Goal: Transaction & Acquisition: Purchase product/service

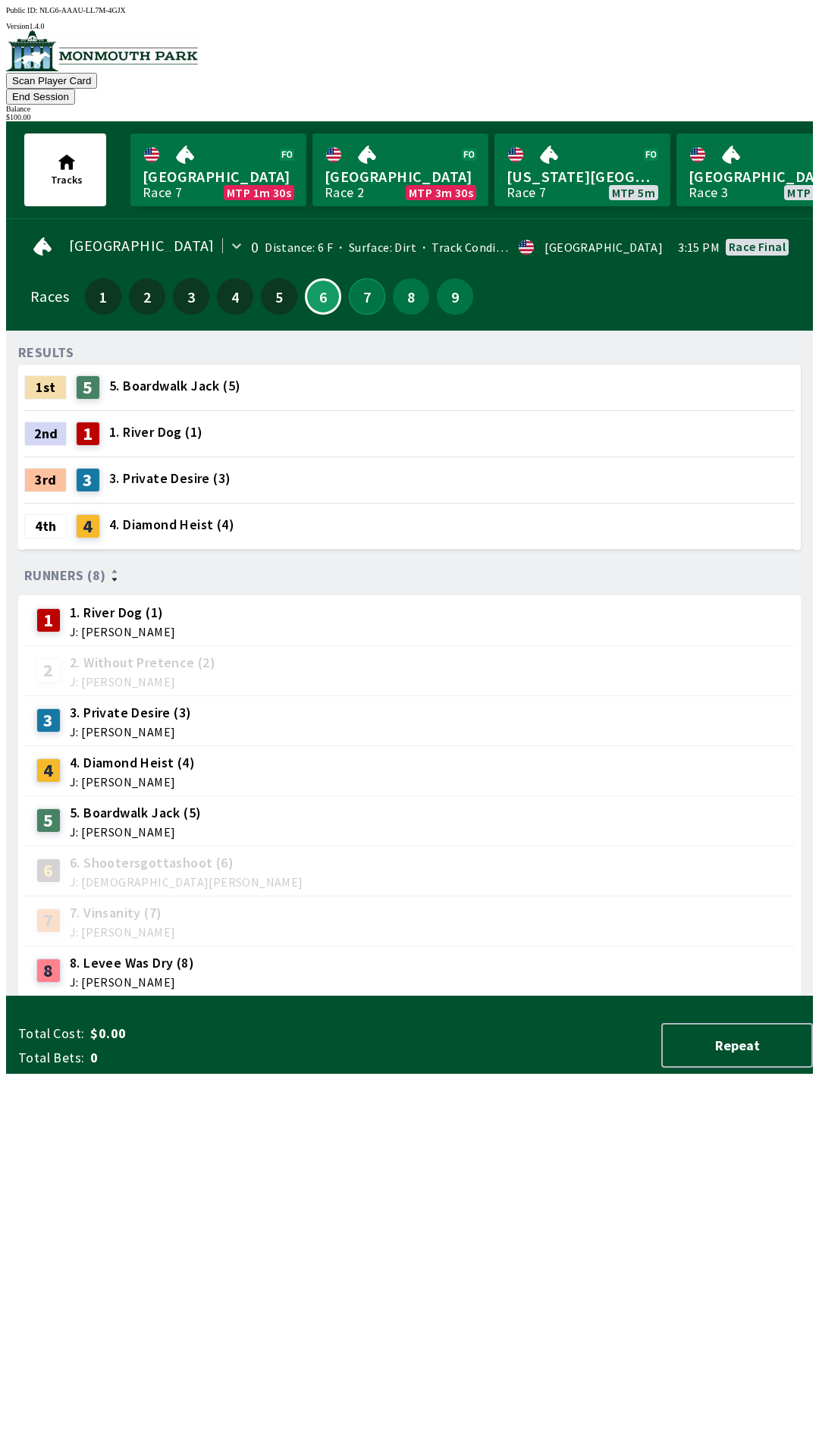
click at [361, 287] on button "7" at bounding box center [366, 296] width 36 height 36
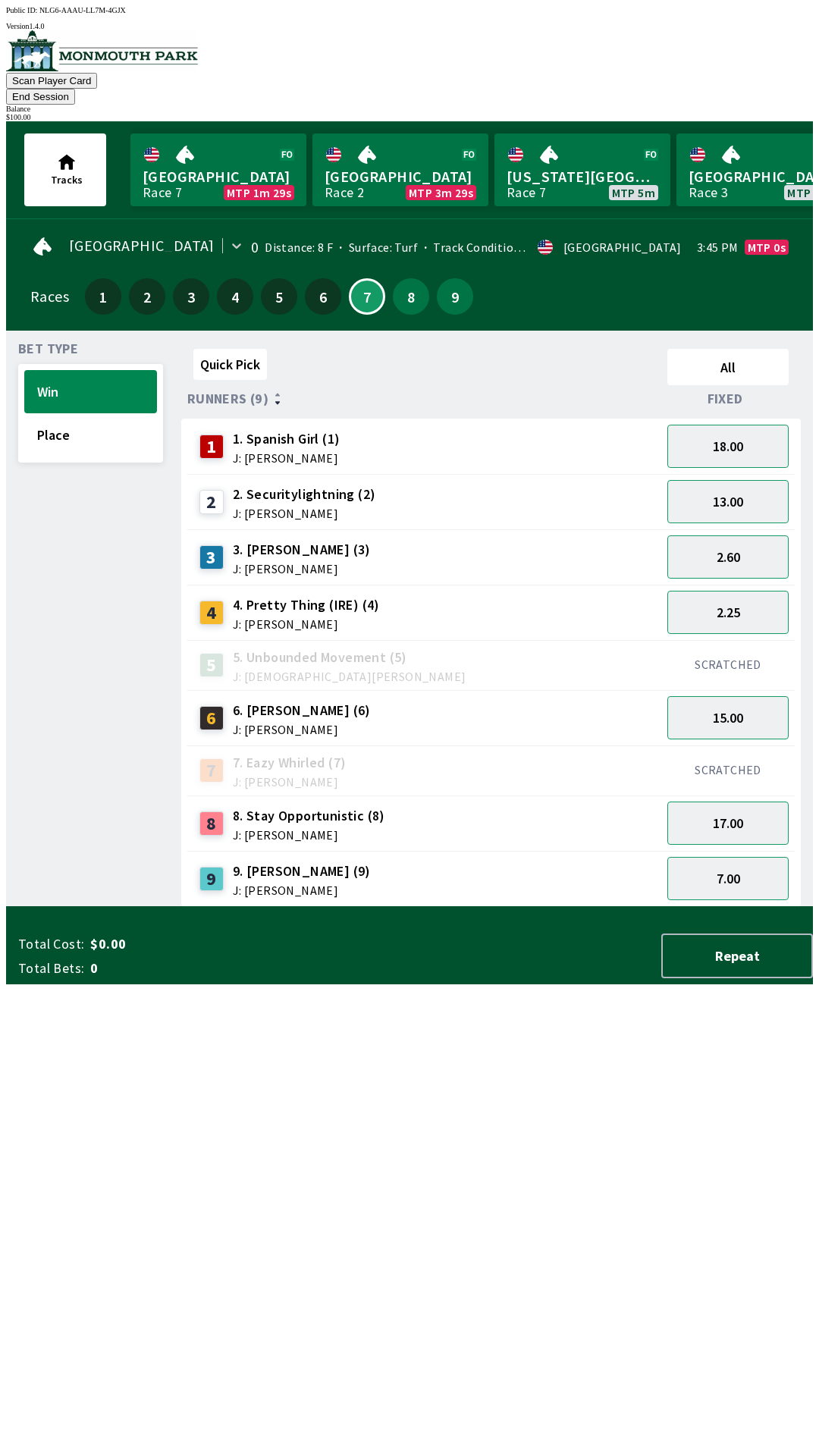
click at [386, 419] on div "1 1. [DEMOGRAPHIC_DATA] Girl (1) J: [PERSON_NAME]" at bounding box center [424, 446] width 474 height 55
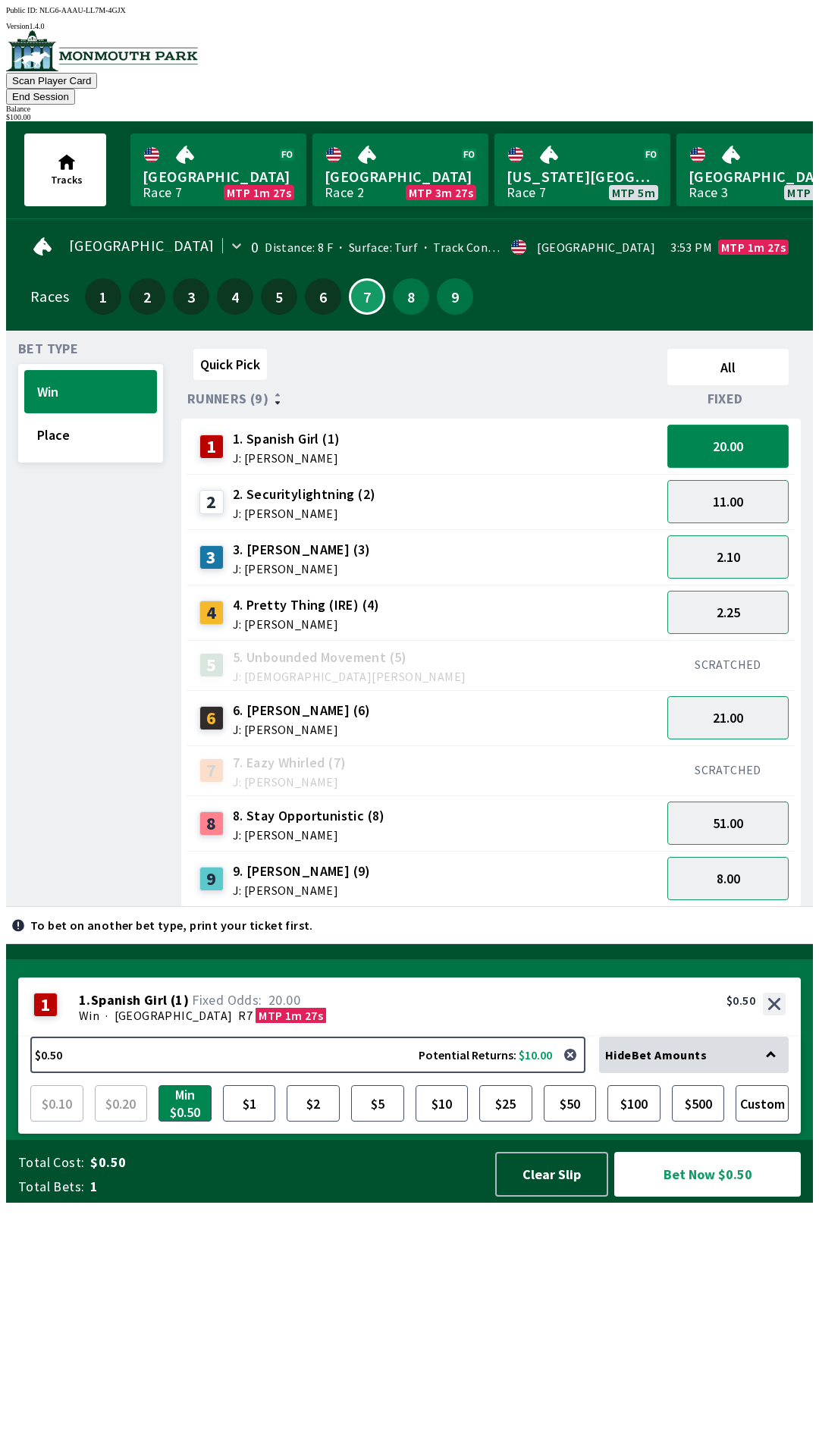
click at [729, 425] on button "20.00" at bounding box center [727, 446] width 121 height 44
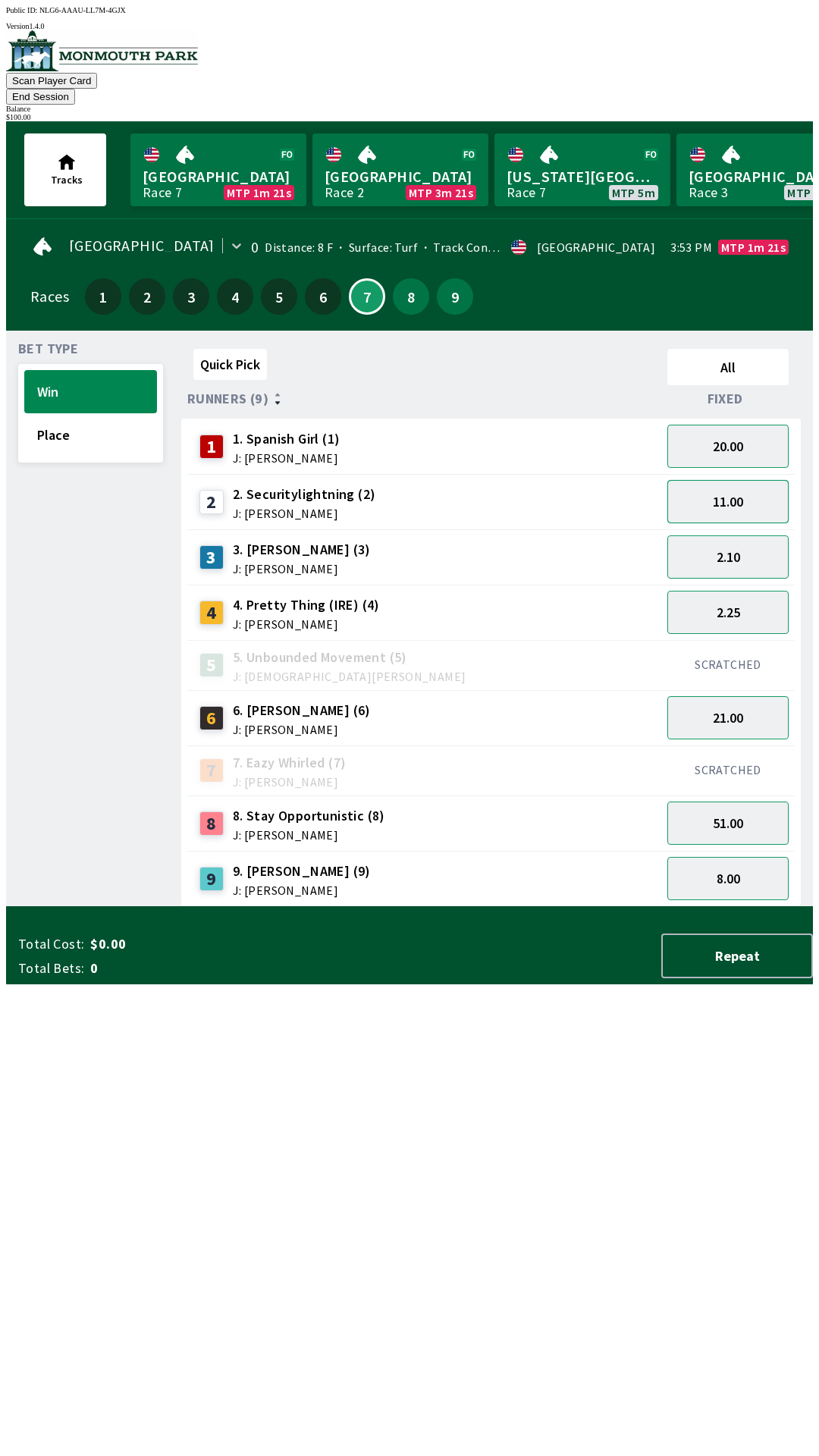
click at [747, 483] on button "11.00" at bounding box center [727, 502] width 121 height 44
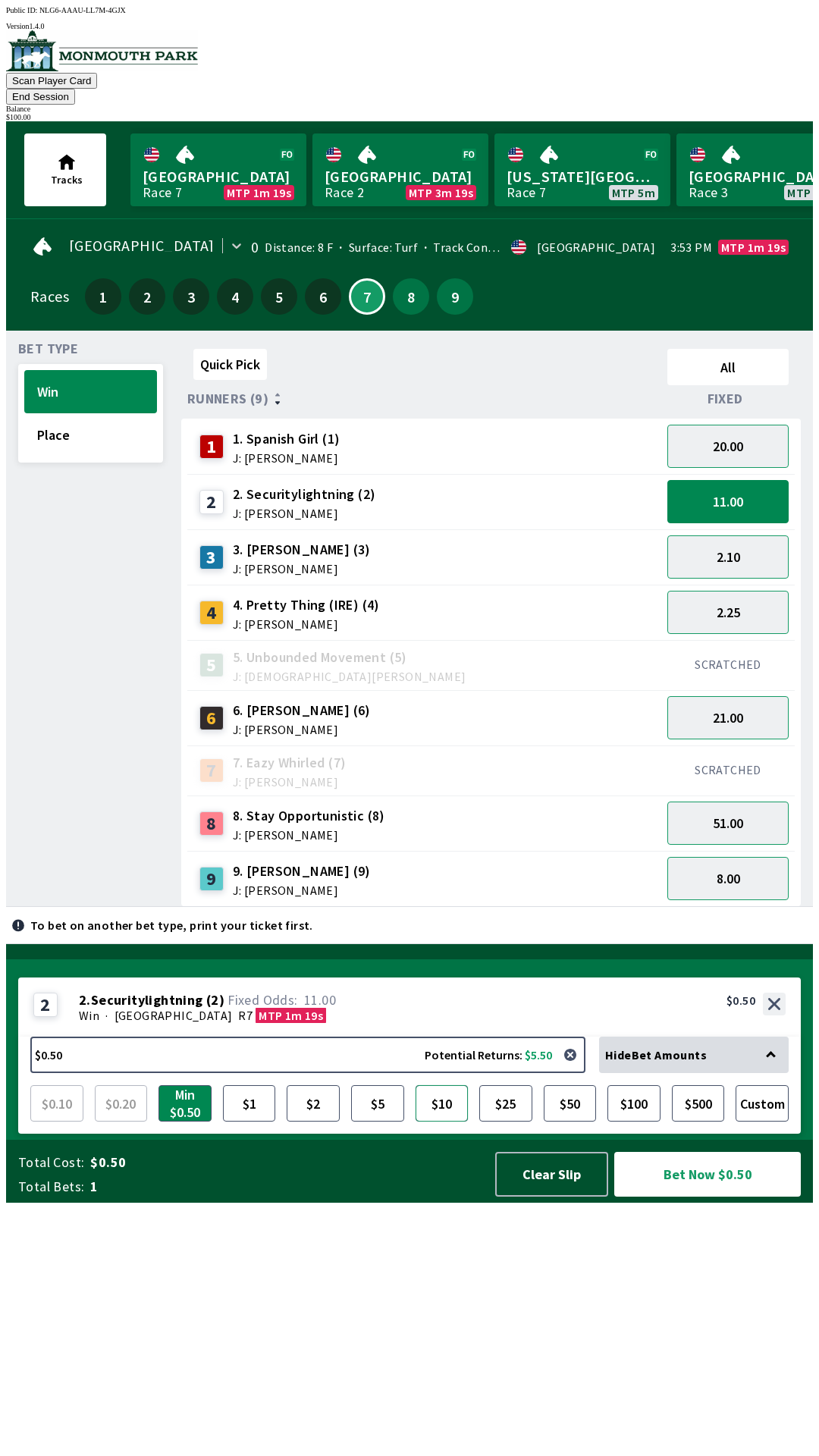
click at [448, 1122] on button "$10" at bounding box center [442, 1103] width 53 height 36
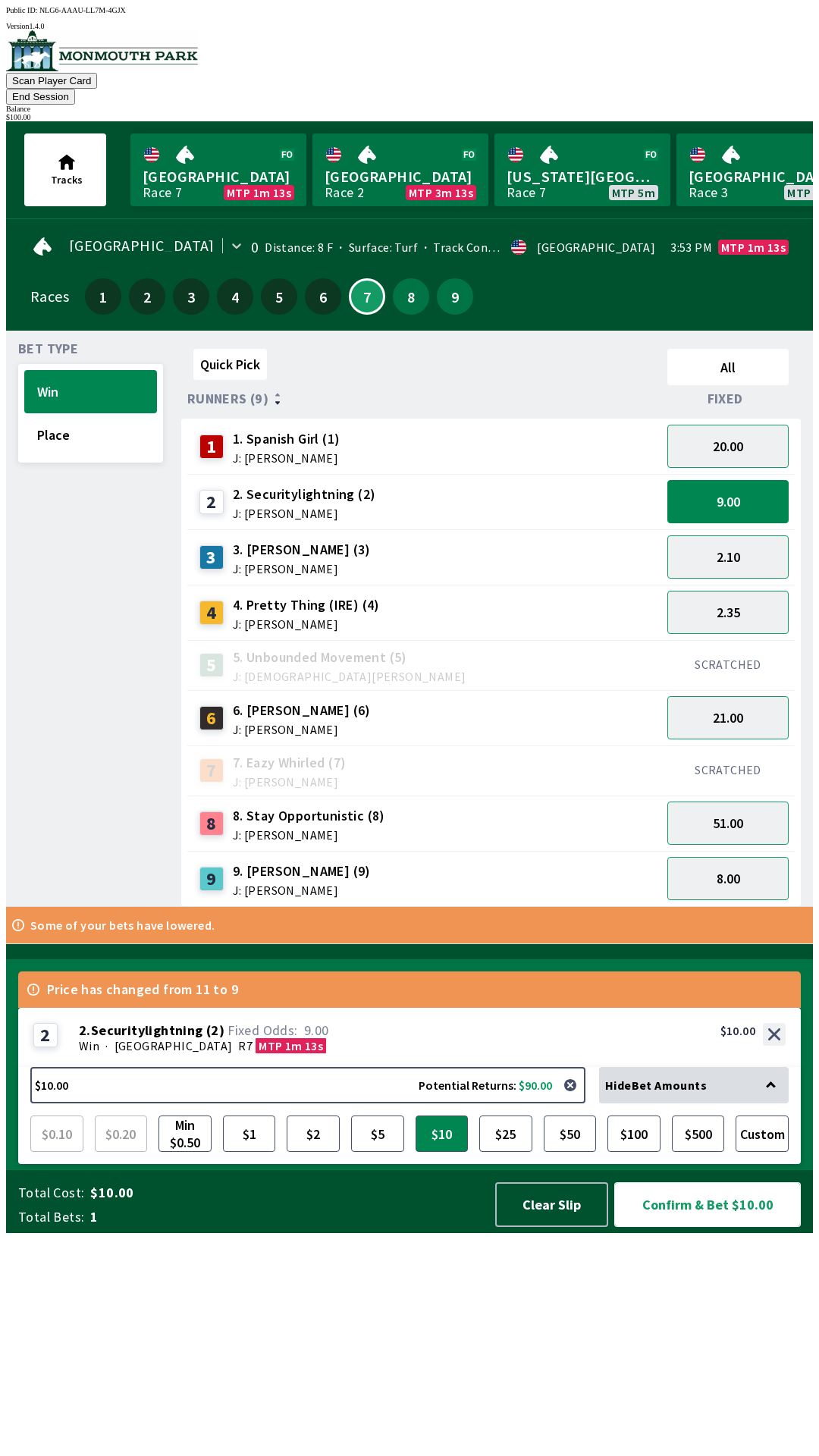
click at [715, 1227] on button "Confirm & Bet $10.00" at bounding box center [708, 1205] width 187 height 44
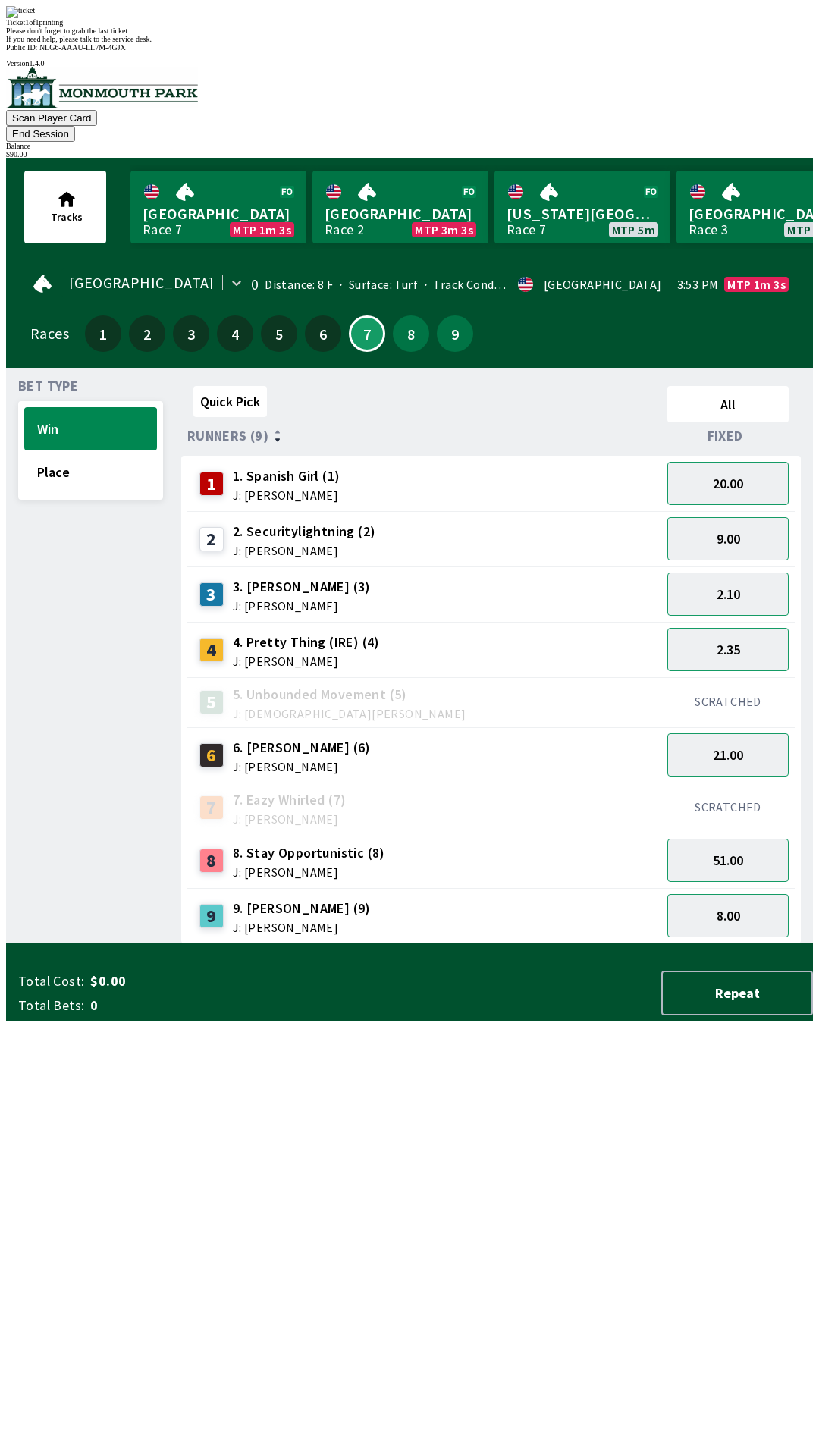
click at [585, 945] on div "Quick Pick All Runners (9) Fixed 1 1. Spanish Girl (1) J: [PERSON_NAME] 20.00 2…" at bounding box center [497, 662] width 631 height 564
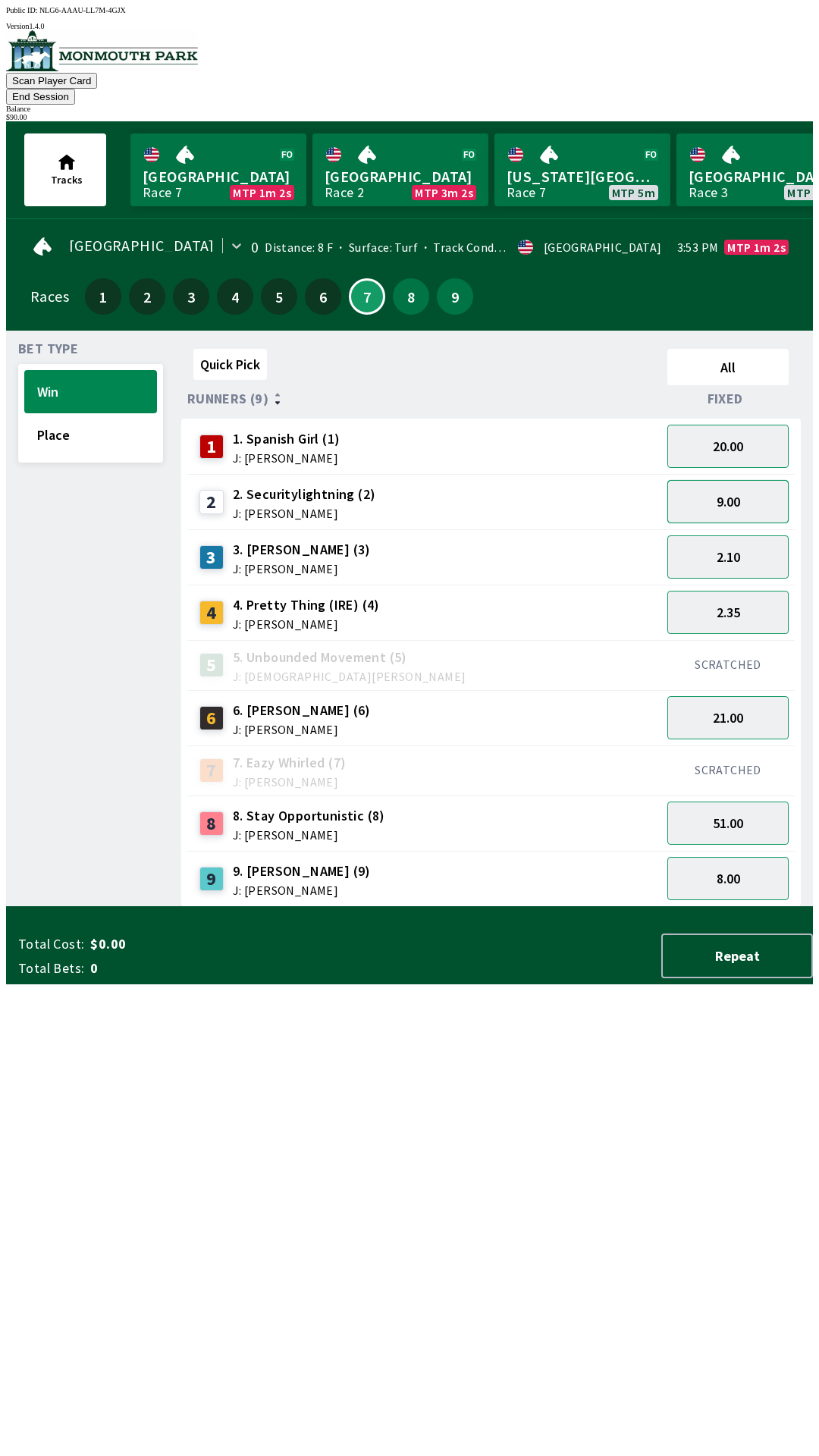
click at [744, 481] on button "9.00" at bounding box center [727, 502] width 121 height 44
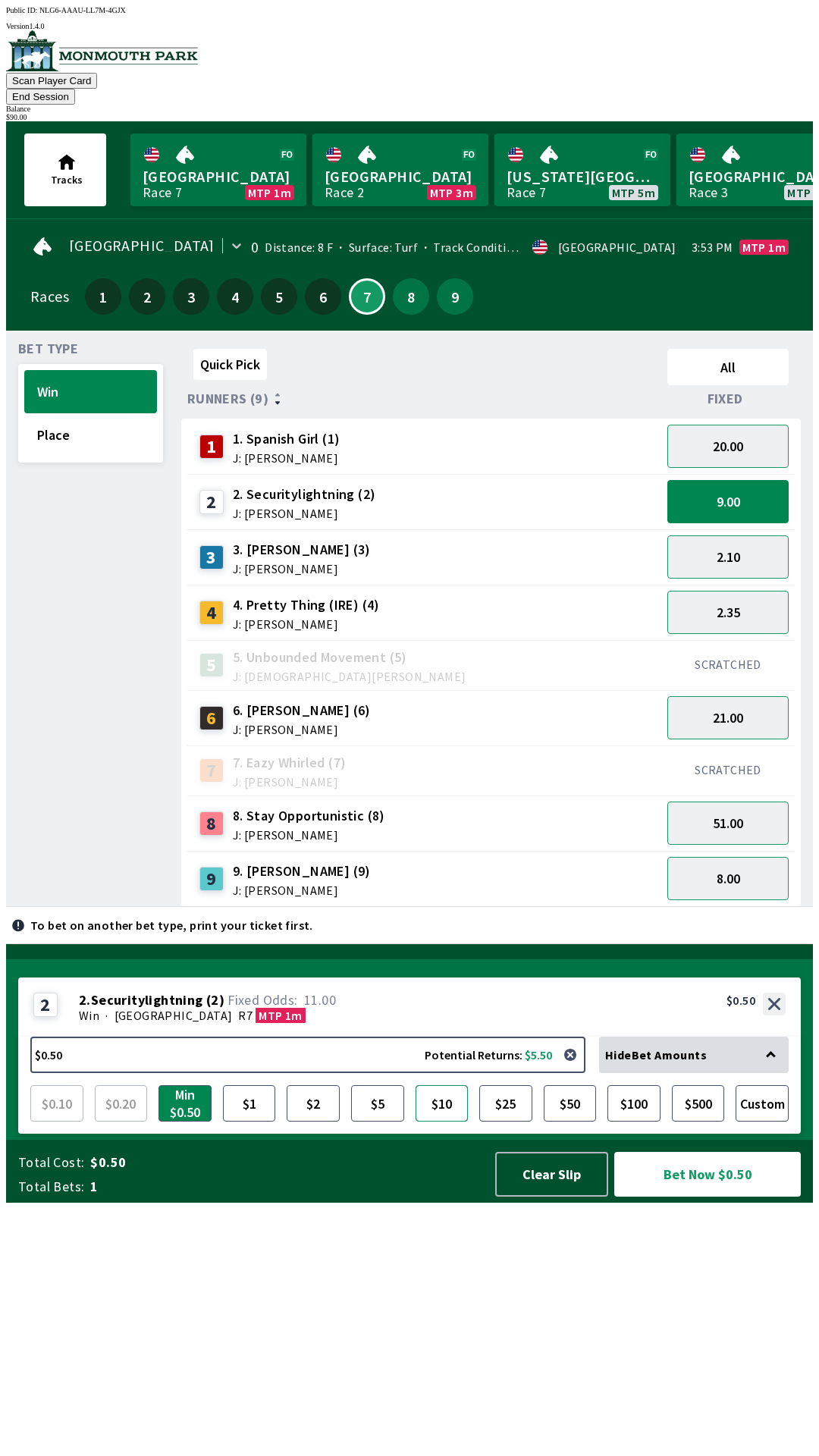
click at [436, 1122] on button "$10" at bounding box center [442, 1103] width 53 height 36
click at [741, 1197] on button "Bet Now $10.00" at bounding box center [708, 1174] width 187 height 44
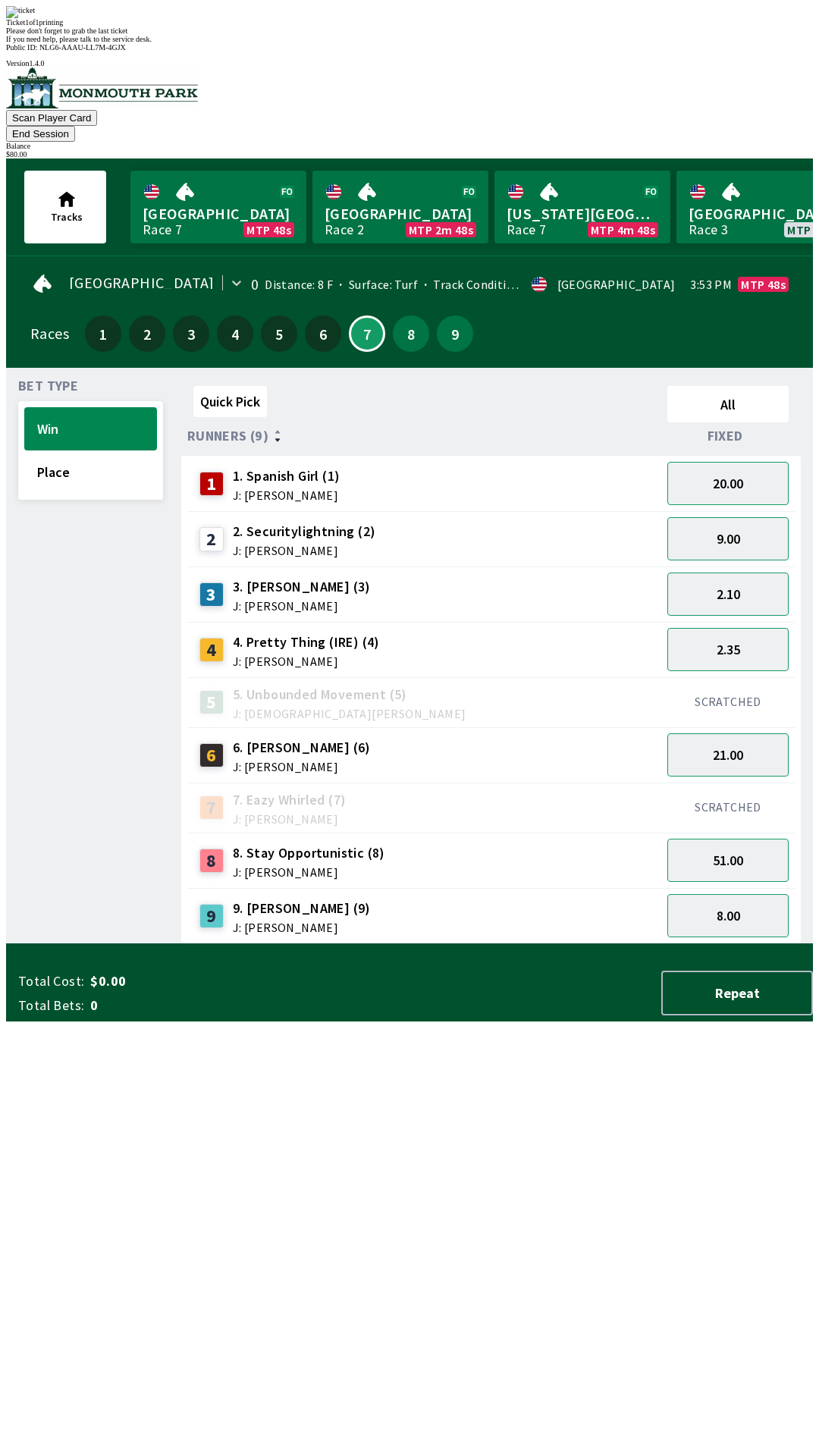
click at [487, 945] on div "Quick Pick All Runners (9) Fixed 1 1. Spanish Girl (1) J: [PERSON_NAME] 20.00 2…" at bounding box center [497, 662] width 631 height 564
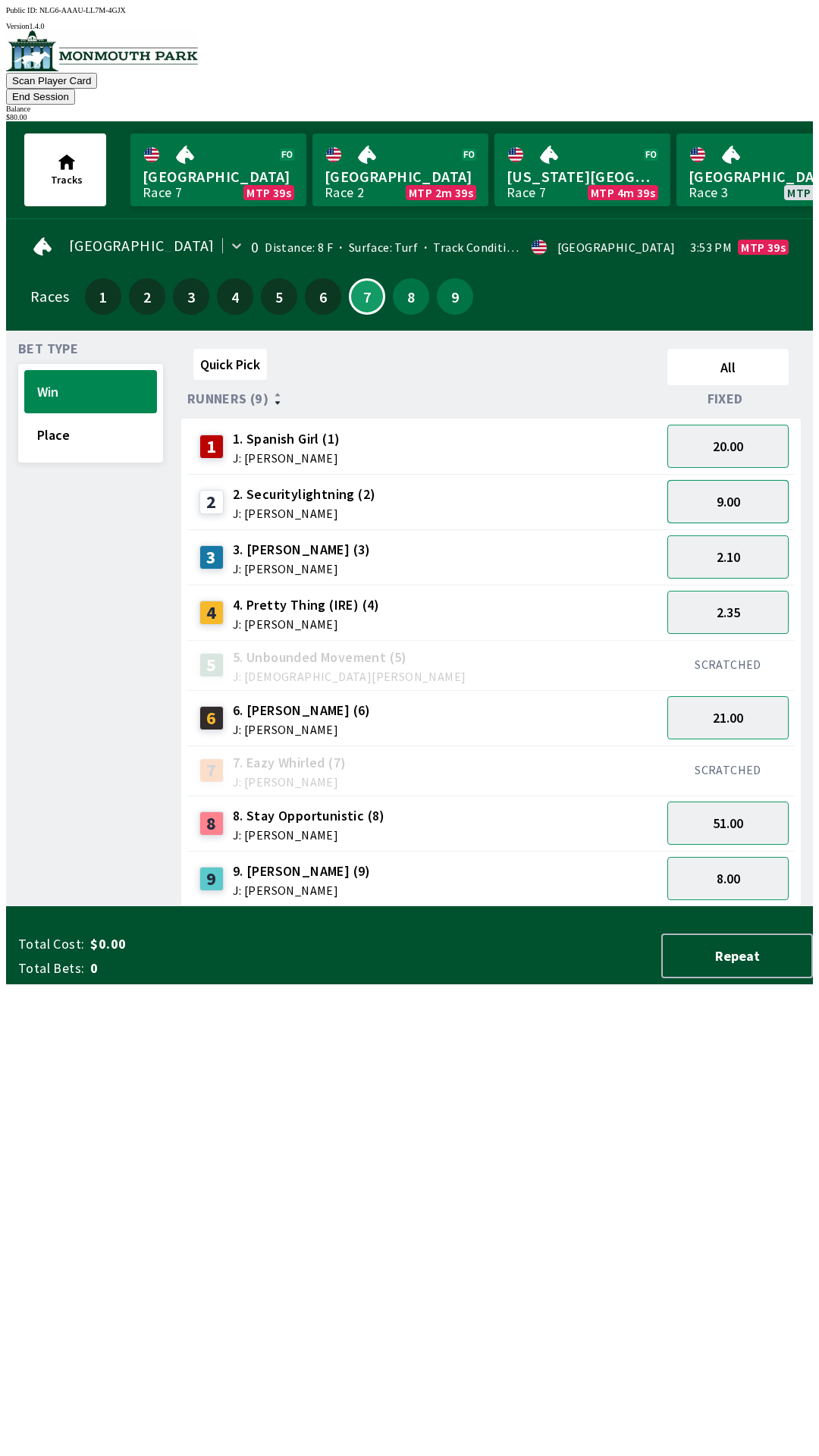
click at [743, 487] on button "9.00" at bounding box center [727, 502] width 121 height 44
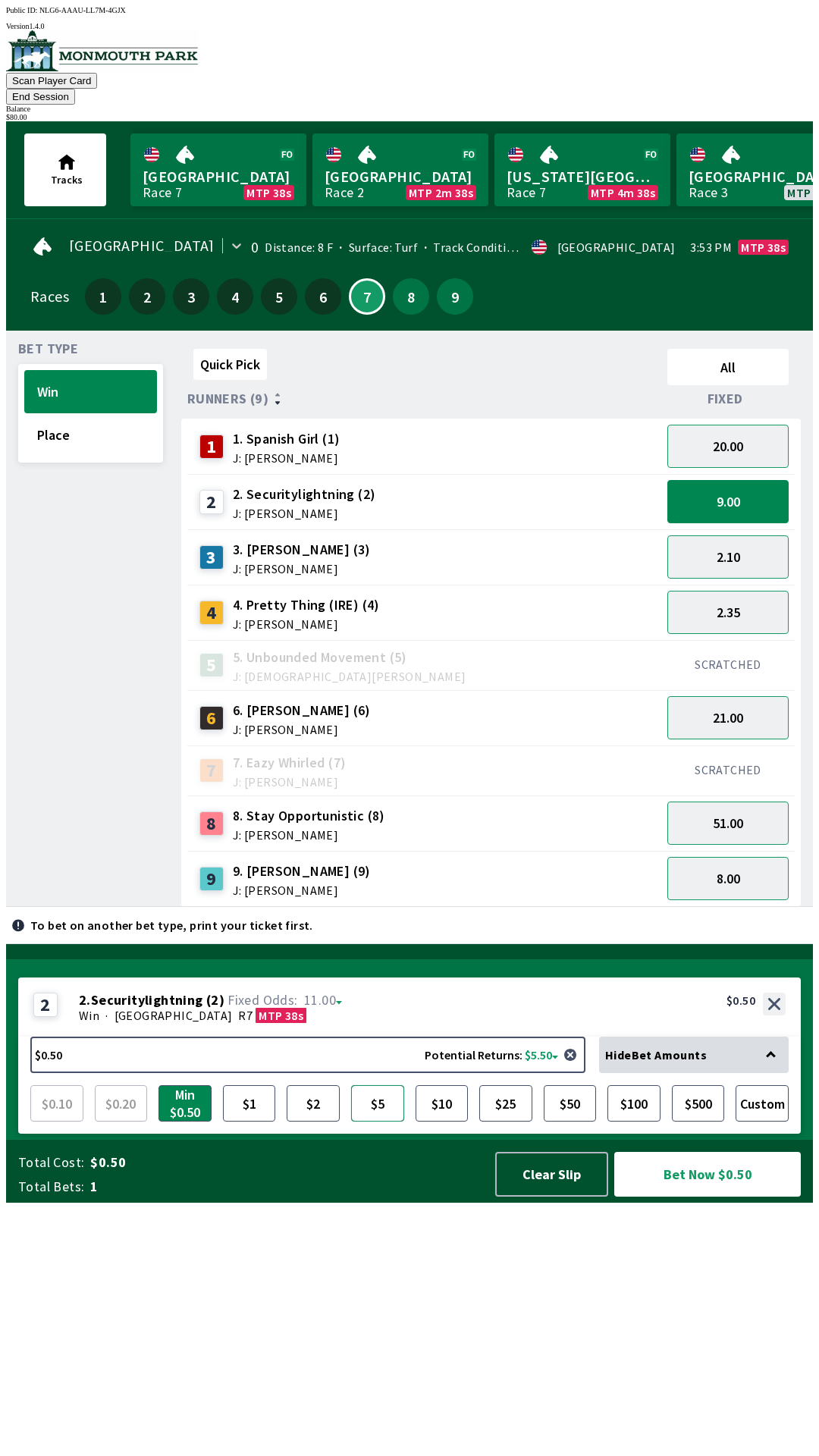
click at [372, 1122] on button "$5" at bounding box center [378, 1103] width 53 height 36
click at [720, 1197] on button "Bet Now $5.00" at bounding box center [708, 1174] width 187 height 44
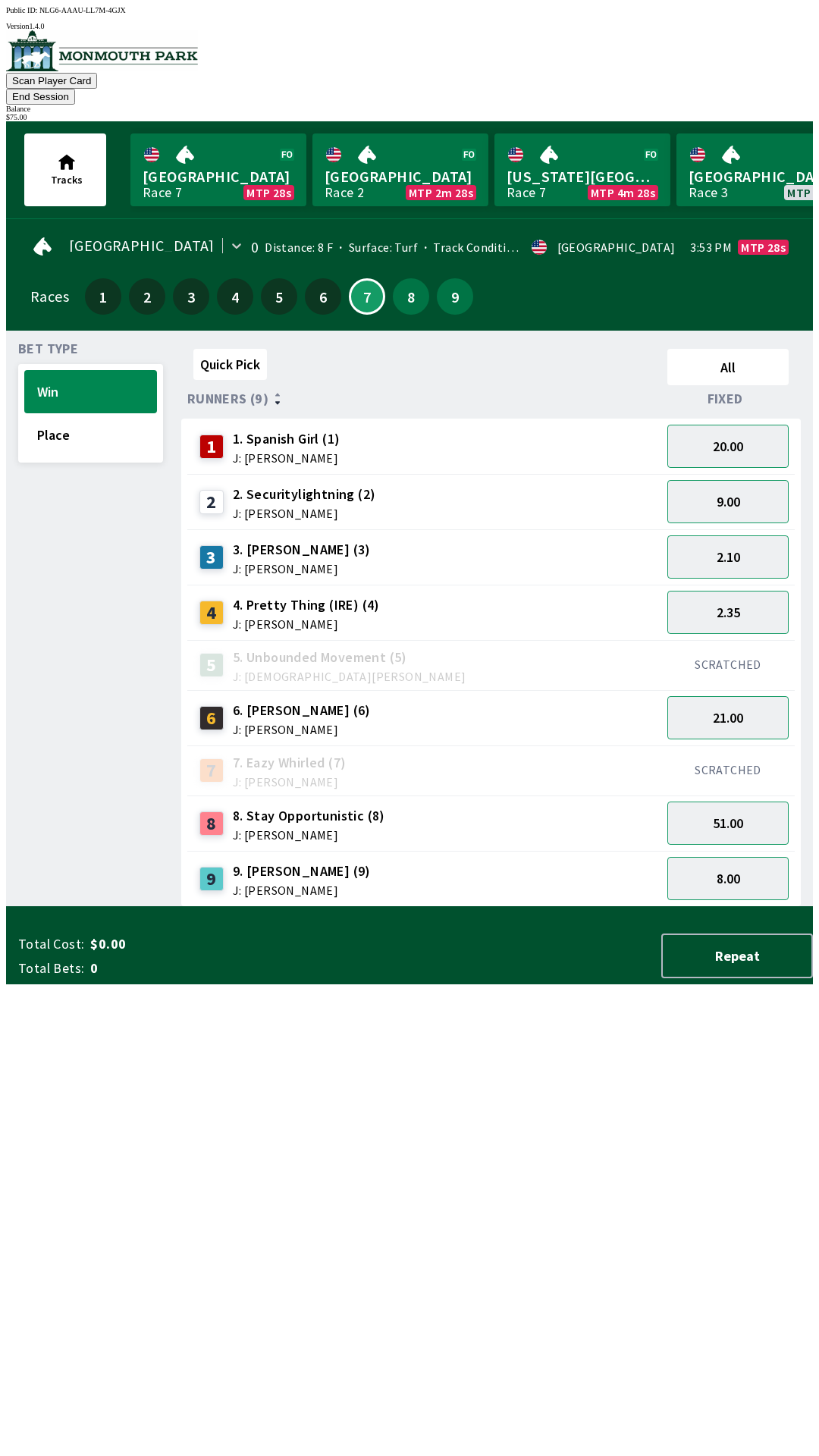
click at [665, 907] on div "Quick Pick All Runners (9) Fixed 1 1. Spanish Girl (1) J: [PERSON_NAME] 20.00 2…" at bounding box center [497, 624] width 631 height 564
click at [75, 89] on button "End Session" at bounding box center [41, 97] width 69 height 16
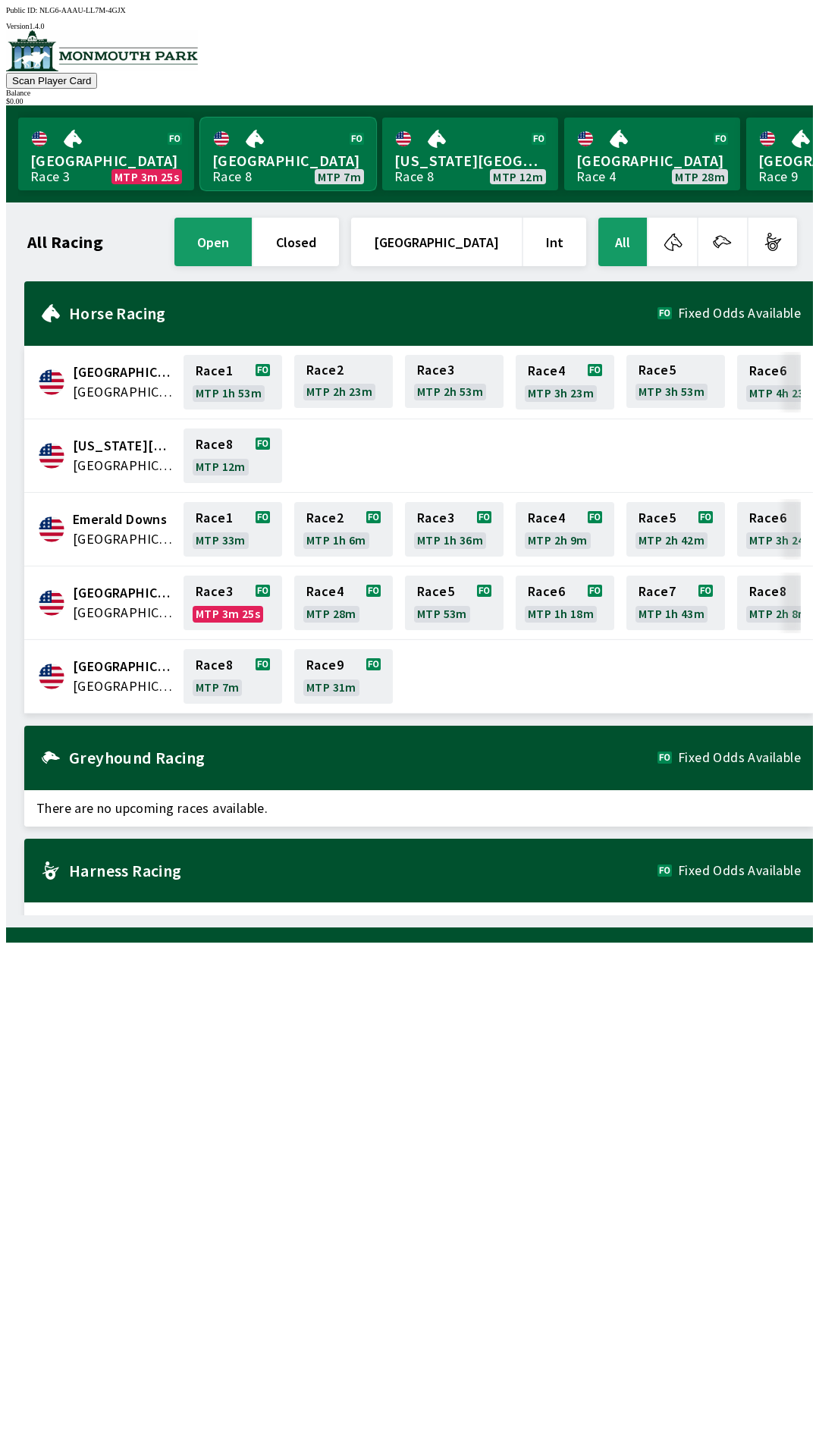
click at [304, 166] on link "[GEOGRAPHIC_DATA] Race 8 MTP 7m" at bounding box center [288, 154] width 176 height 73
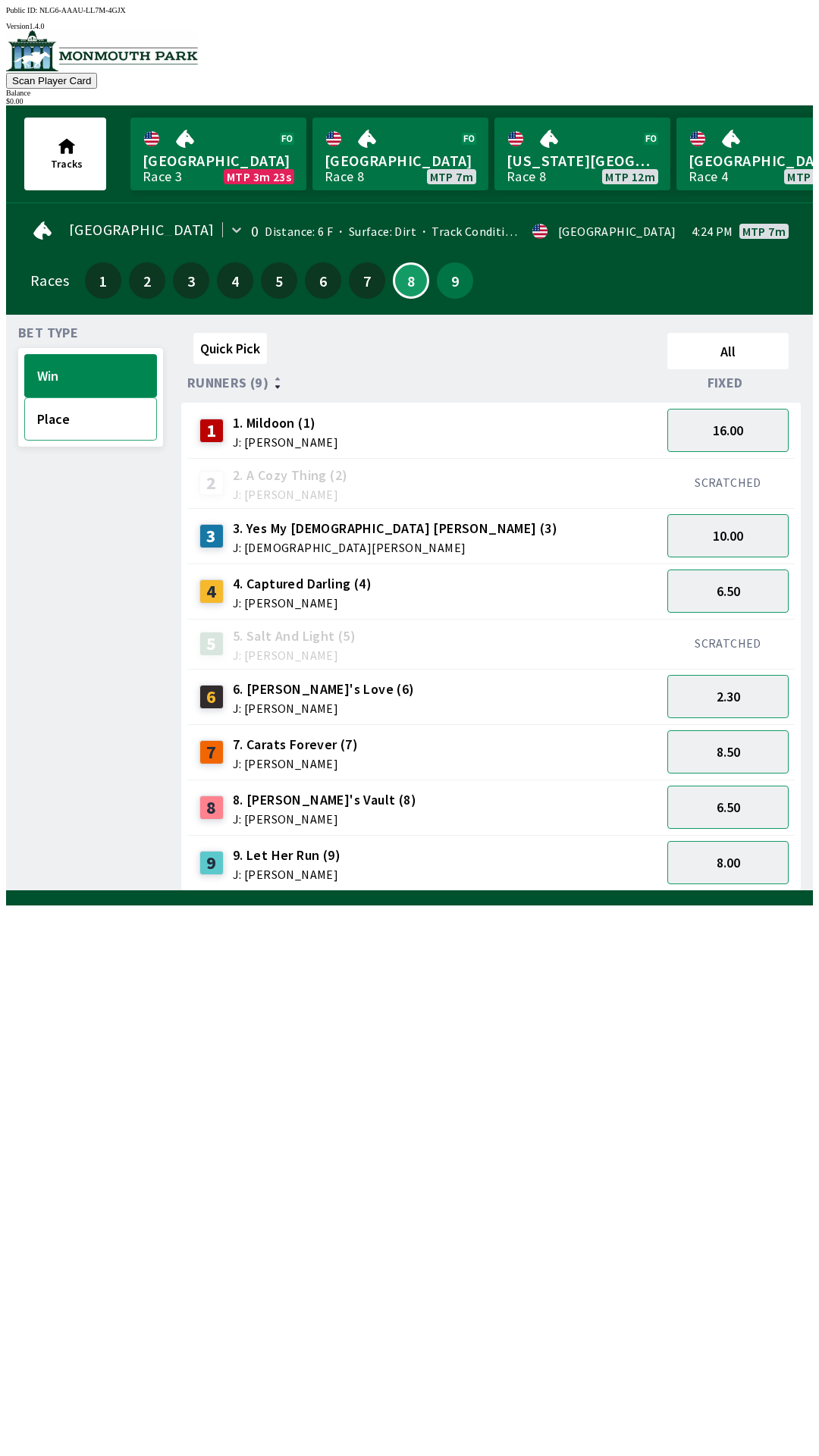
click at [68, 420] on button "Place" at bounding box center [90, 419] width 132 height 44
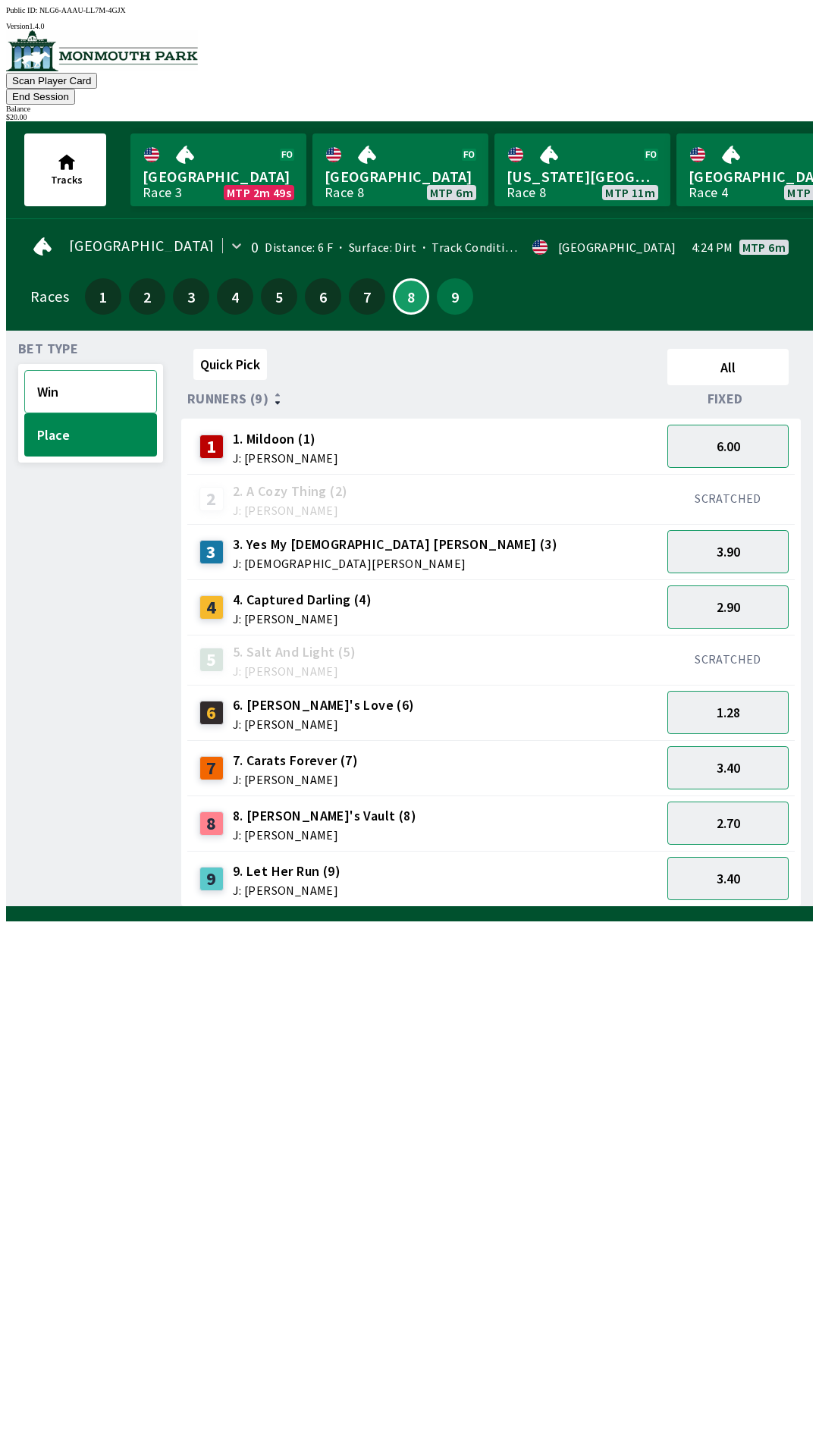
click at [59, 377] on button "Win" at bounding box center [90, 391] width 132 height 44
click at [742, 425] on button "16.00" at bounding box center [727, 446] width 121 height 44
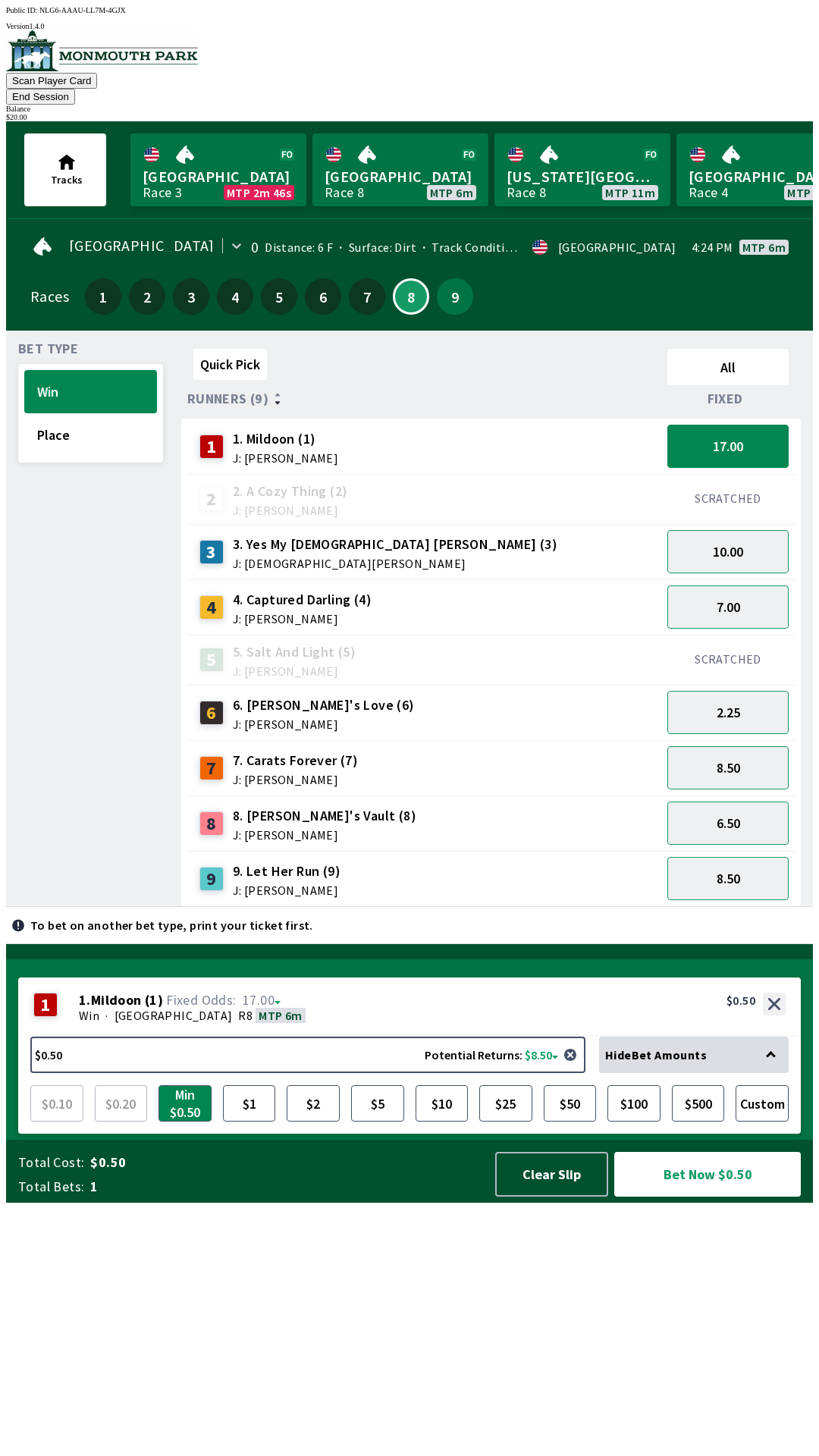
click at [359, 1203] on div "Total Cost: $0.50 Total Bets: 1 Clear Slip Bet Now $0.50" at bounding box center [415, 1171] width 795 height 63
click at [446, 1122] on button "$10" at bounding box center [442, 1103] width 53 height 36
click at [714, 1197] on button "Bet Now $10.00" at bounding box center [708, 1174] width 187 height 44
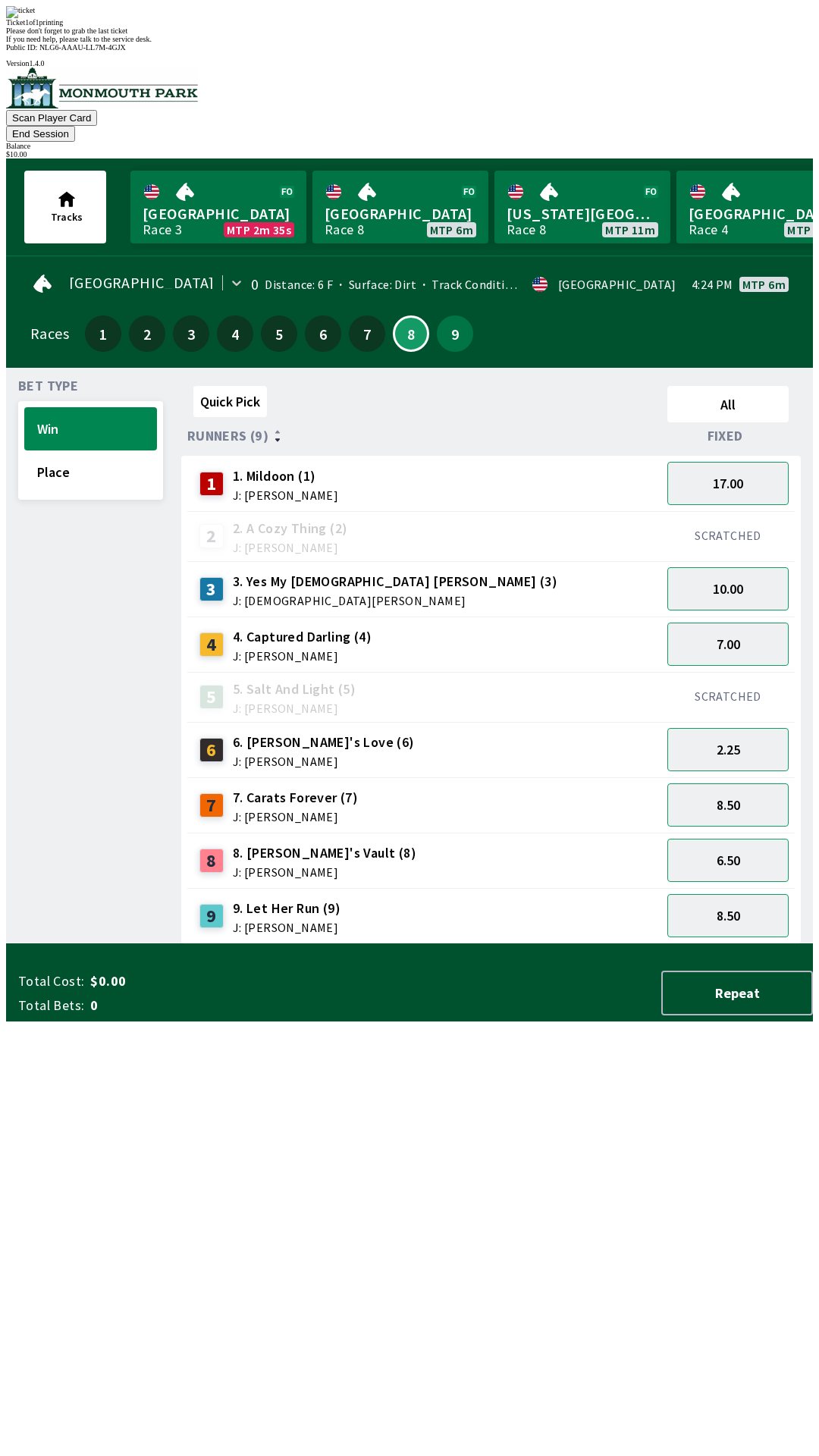
click at [513, 945] on div "Quick Pick All Runners (9) Fixed 1 1. Mildoon (1) J: [PERSON_NAME] 17.00 2 2. A…" at bounding box center [497, 662] width 631 height 564
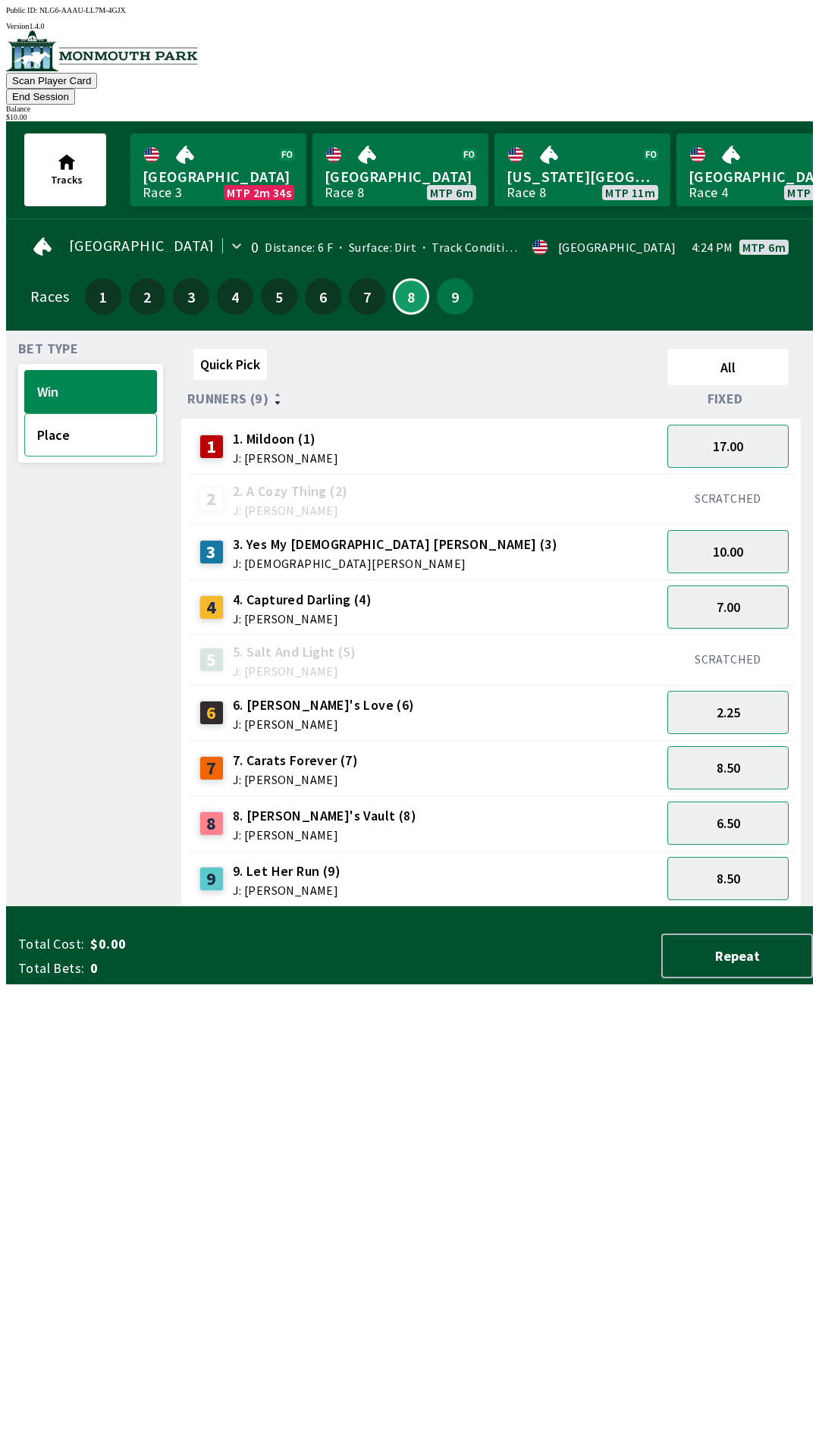
click at [69, 427] on button "Place" at bounding box center [90, 435] width 132 height 44
click at [736, 431] on button "6.00" at bounding box center [727, 446] width 121 height 44
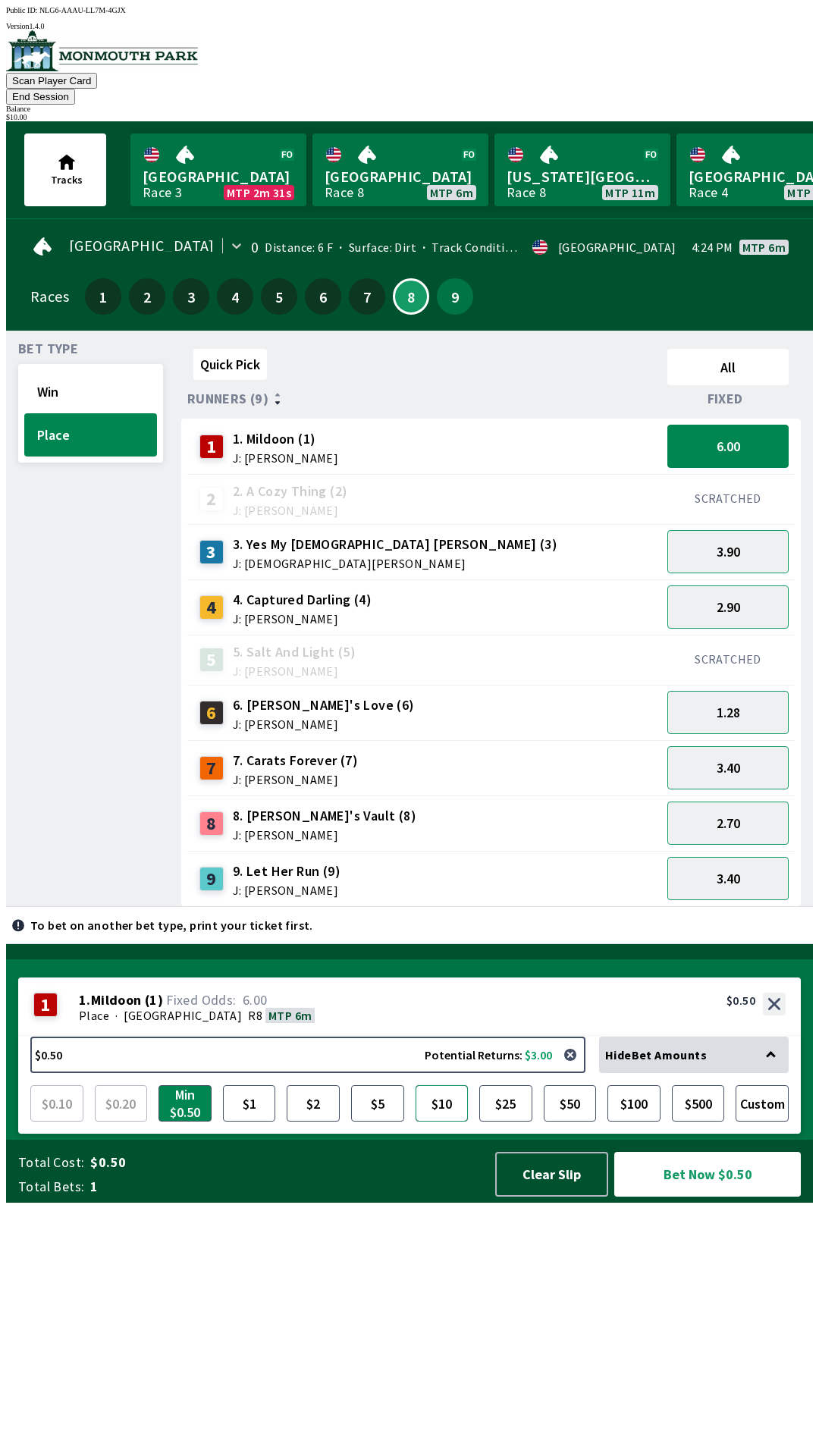
click at [438, 1122] on button "$10" at bounding box center [442, 1103] width 53 height 36
click at [696, 1197] on button "Bet Now $10.00" at bounding box center [708, 1174] width 187 height 44
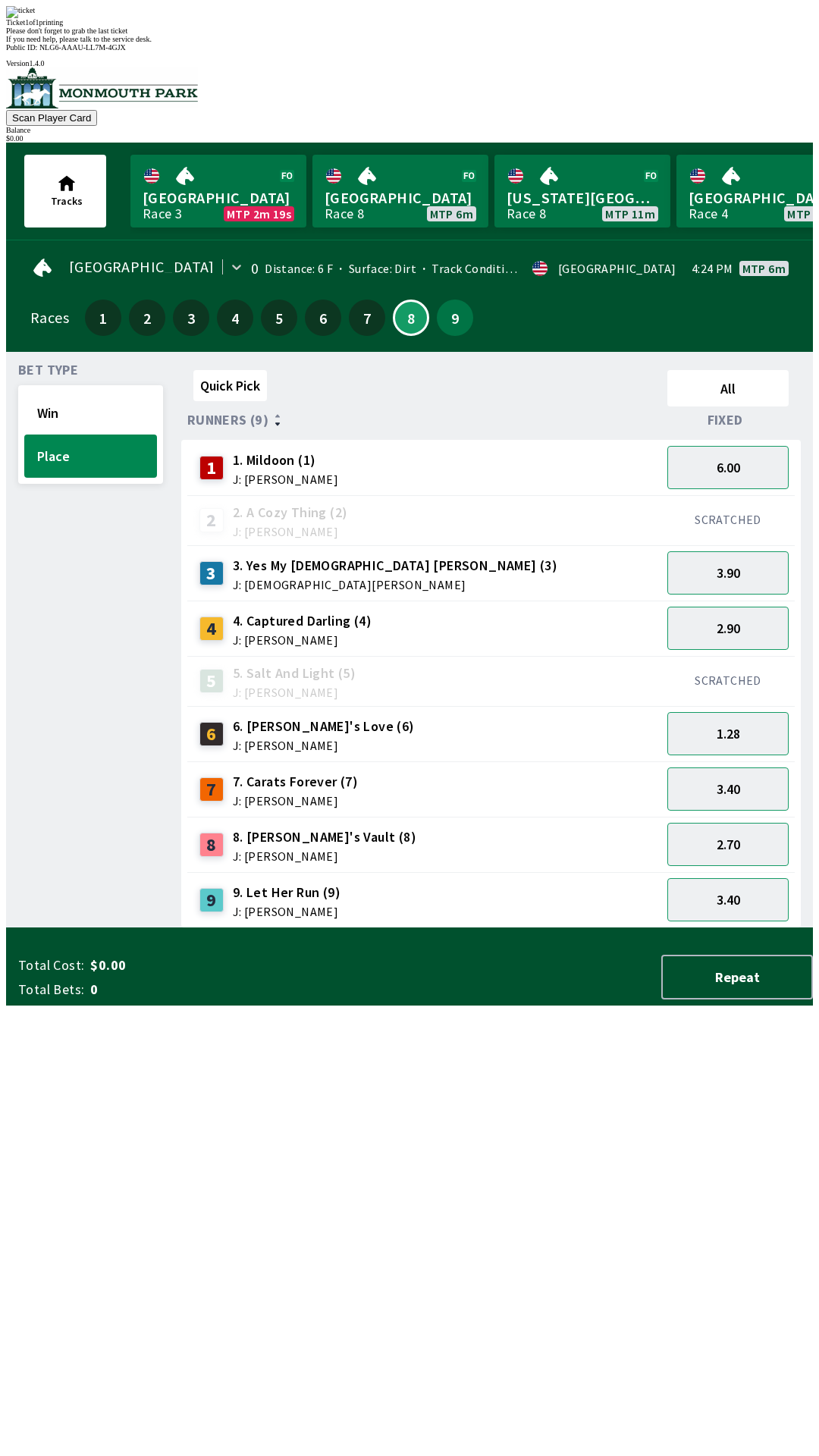
click at [547, 44] on div "Ticket 1 of 1 printing Please don't forget to grab the last ticket If you need …" at bounding box center [409, 25] width 807 height 37
click at [405, 296] on div "8" at bounding box center [410, 318] width 44 height 44
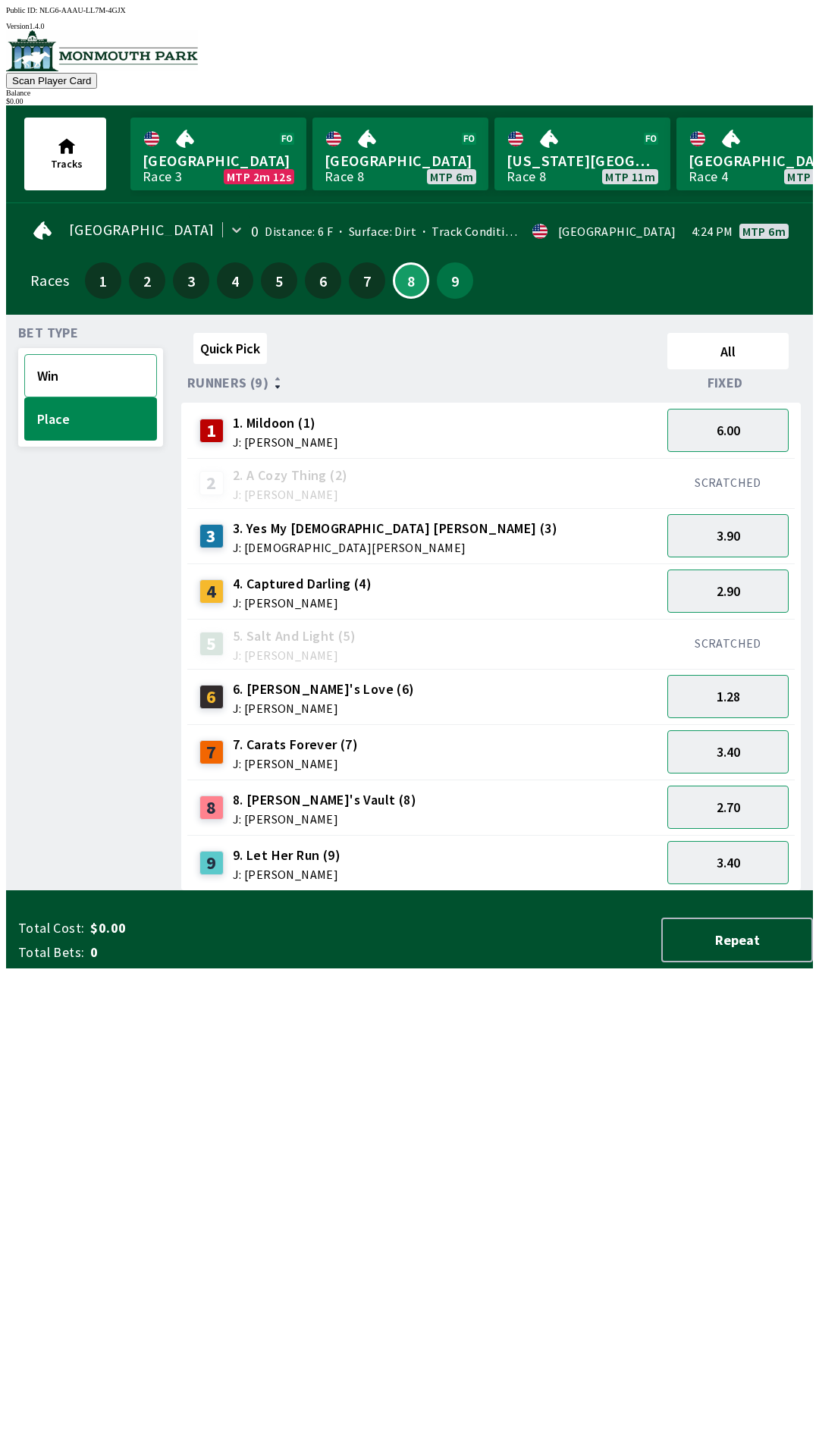
click at [78, 382] on button "Win" at bounding box center [90, 375] width 132 height 44
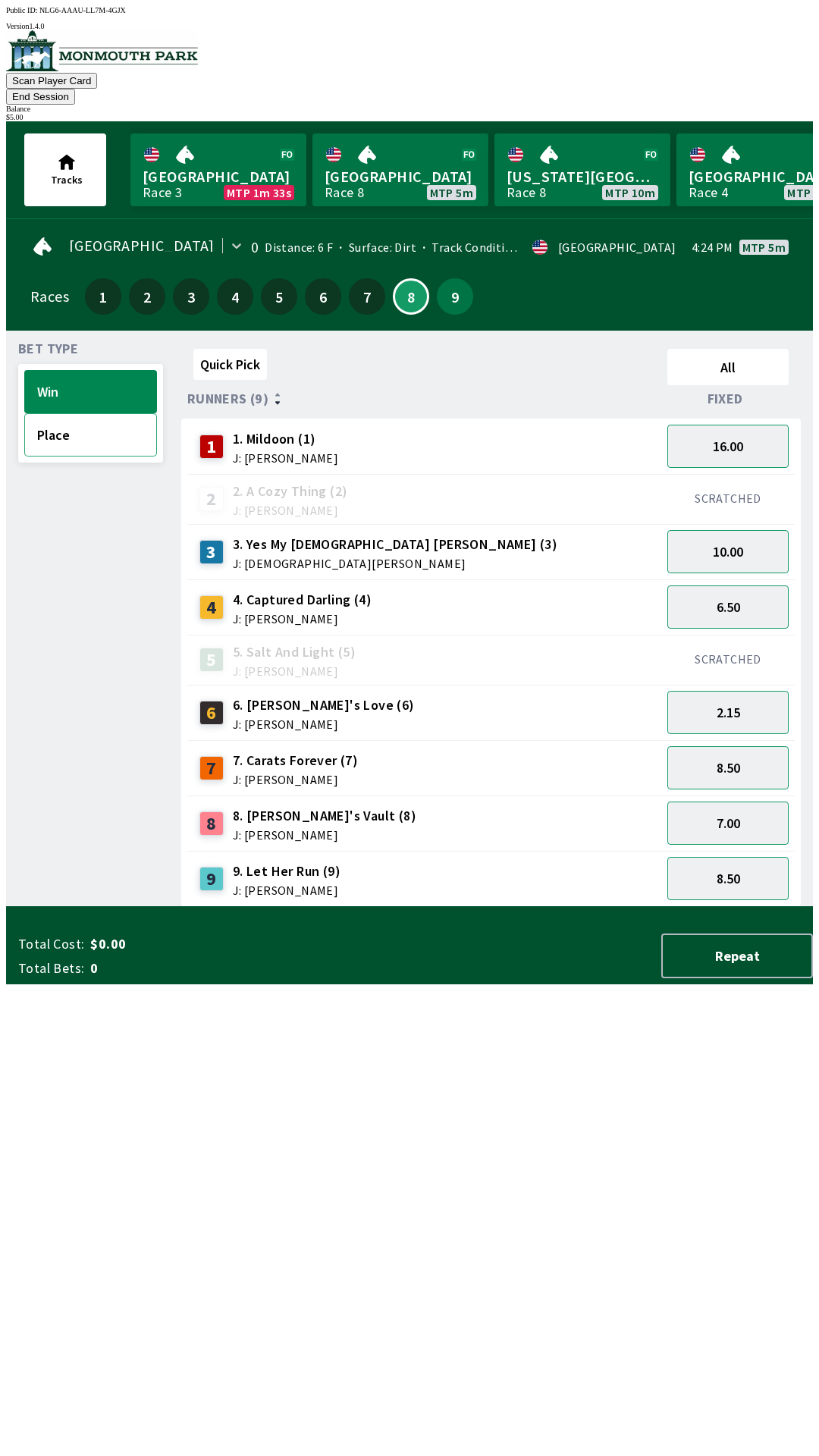
click at [79, 418] on button "Place" at bounding box center [90, 435] width 132 height 44
click at [729, 429] on button "6.00" at bounding box center [727, 446] width 121 height 44
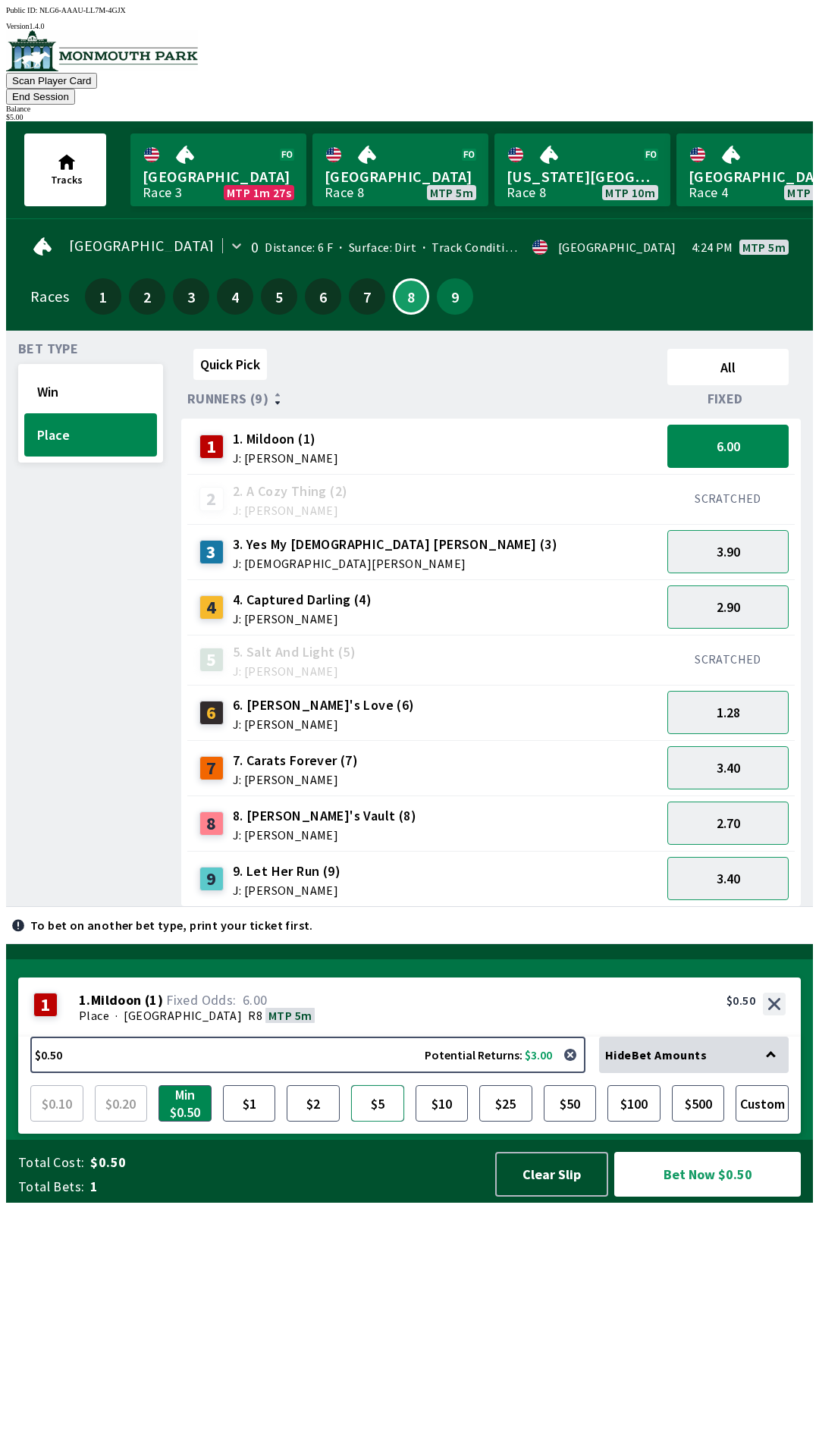
click at [380, 1122] on button "$5" at bounding box center [378, 1103] width 53 height 36
click at [688, 1197] on button "Bet Now $5.00" at bounding box center [708, 1174] width 187 height 44
